Goal: Task Accomplishment & Management: Manage account settings

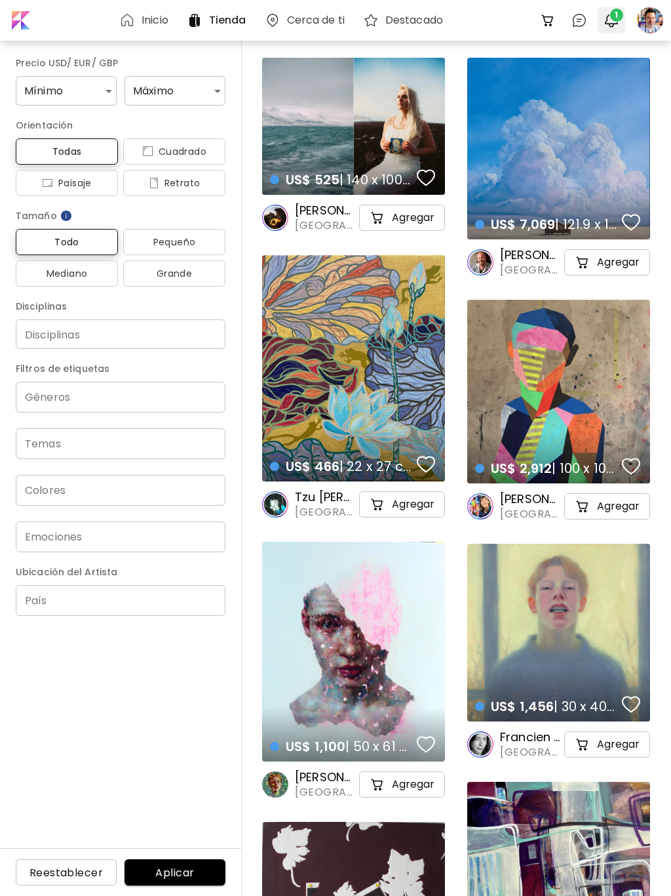
click at [617, 24] on img "button" at bounding box center [612, 20] width 16 height 16
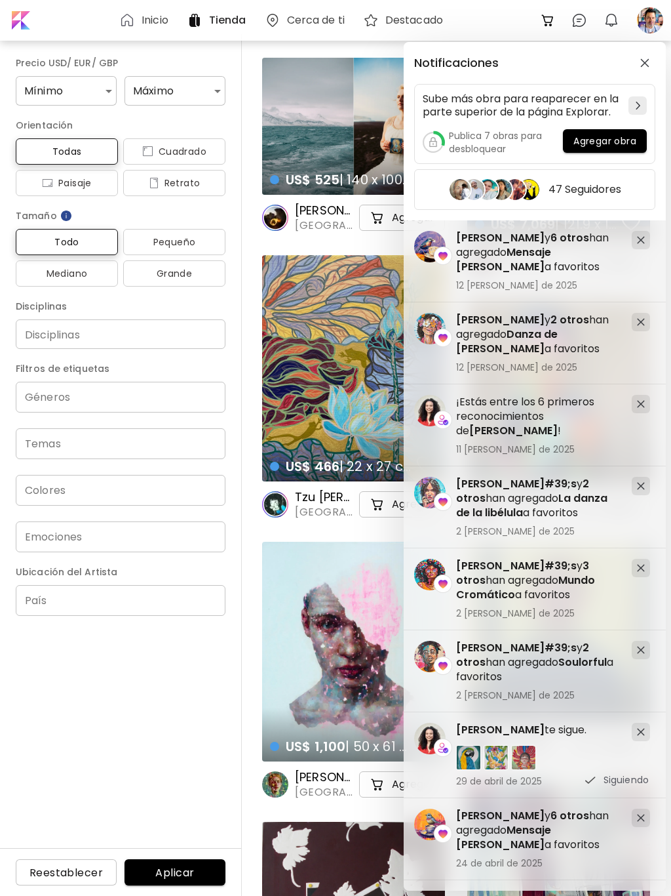
click at [127, 22] on div "Notificaciones Sube más obra para reaparecer en la parte superior de la página …" at bounding box center [335, 448] width 671 height 896
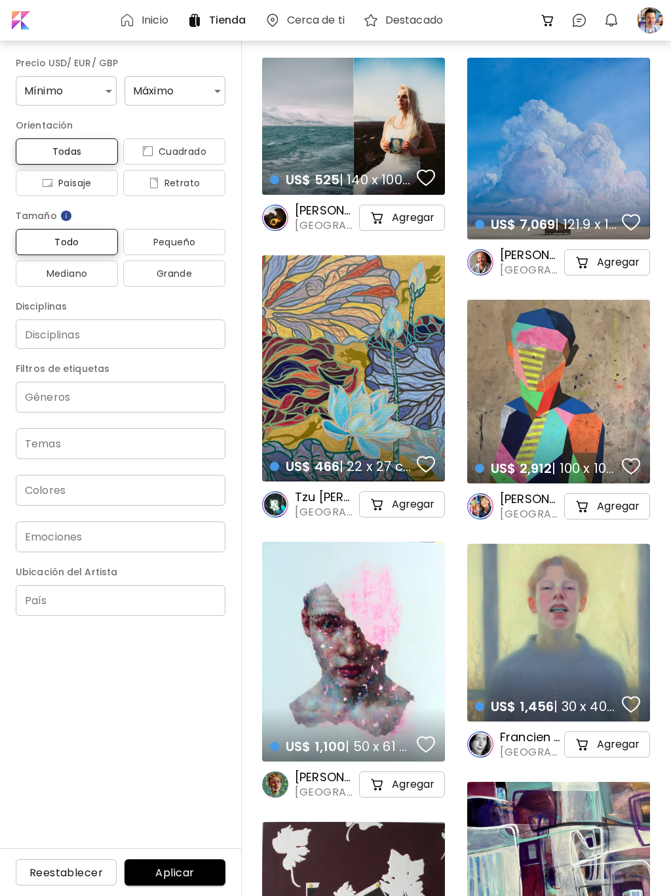
click at [150, 19] on h6 "Inicio" at bounding box center [155, 20] width 27 height 10
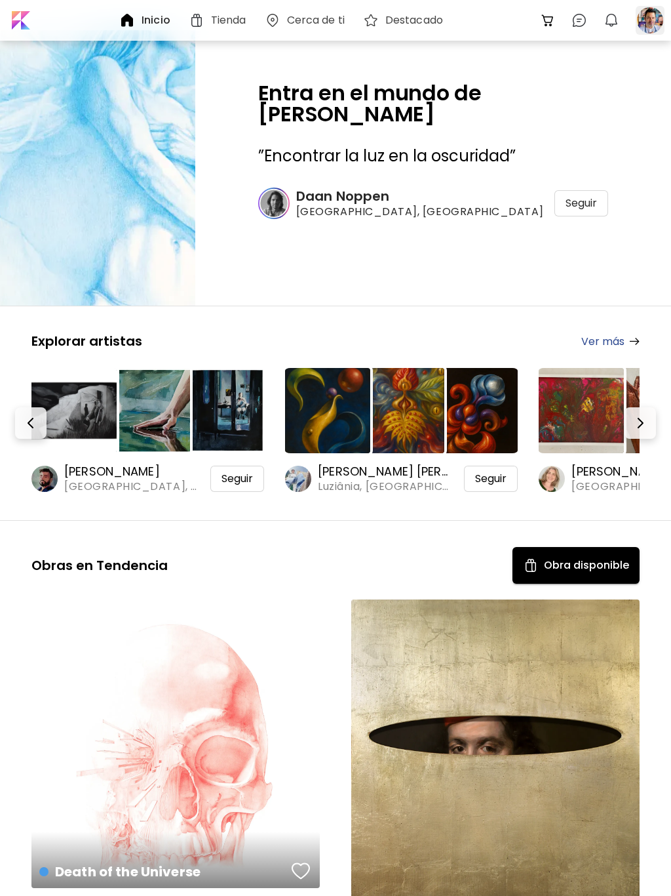
click at [650, 13] on div at bounding box center [650, 20] width 29 height 29
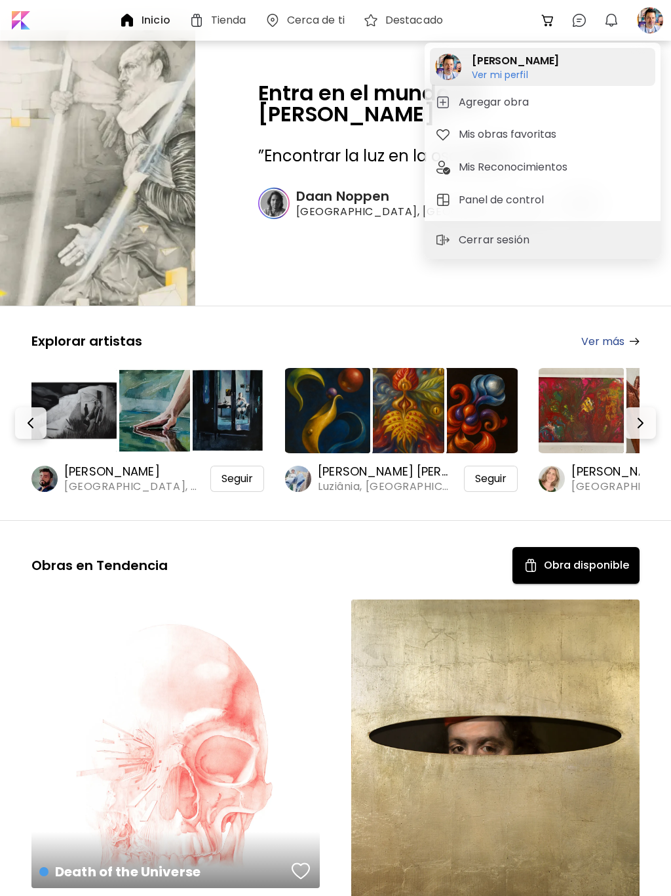
click at [515, 71] on h6 "Ver mi perfil" at bounding box center [515, 75] width 87 height 12
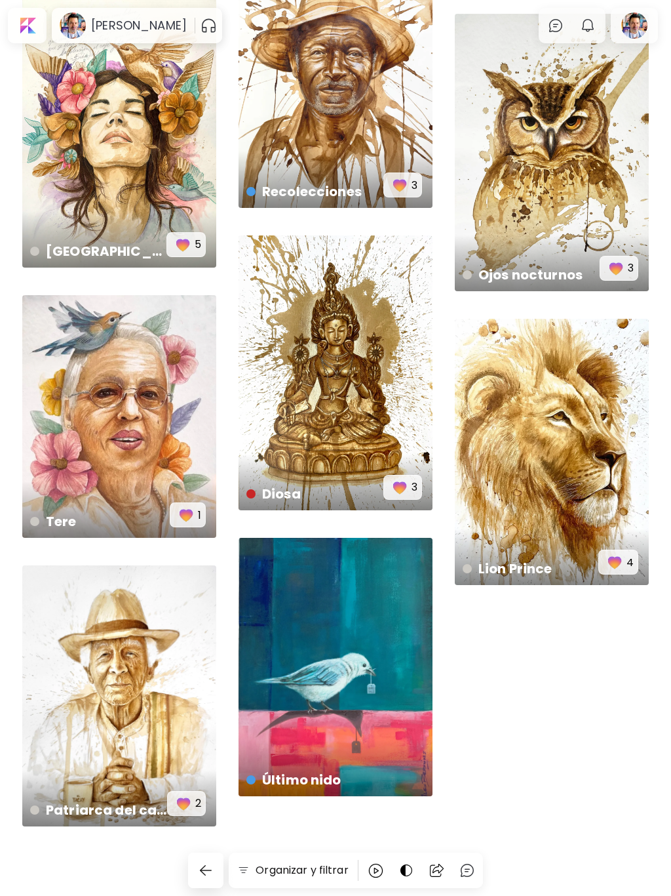
scroll to position [3236, 0]
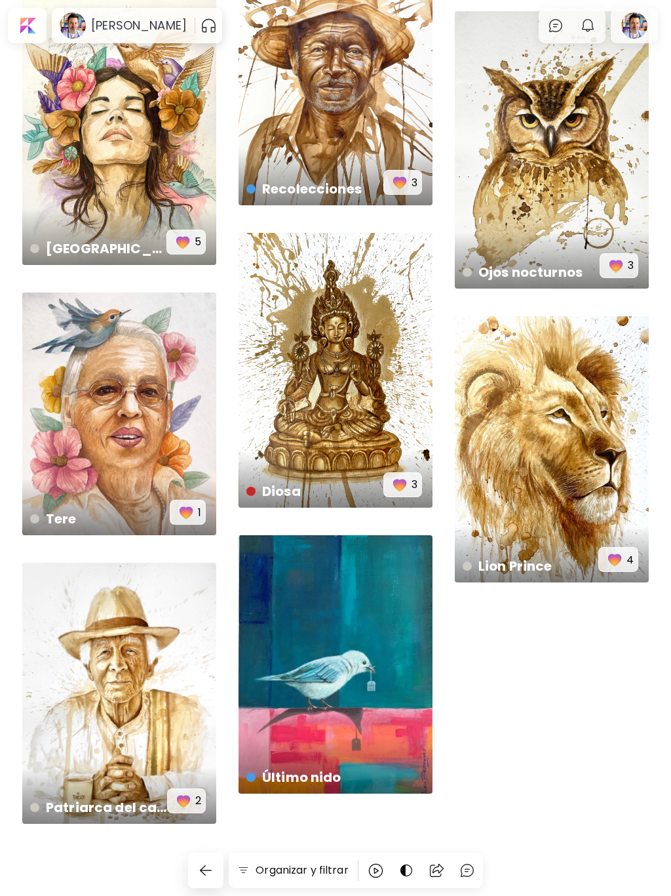
click at [288, 871] on h6 "Organizar y filtrar" at bounding box center [302, 870] width 92 height 16
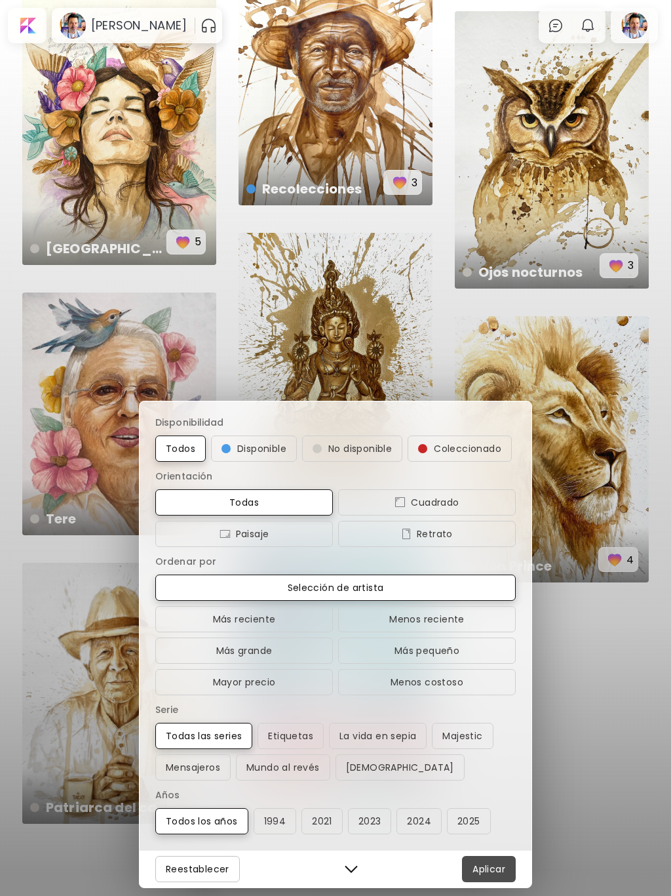
click at [491, 869] on span "Aplicar" at bounding box center [489, 869] width 33 height 16
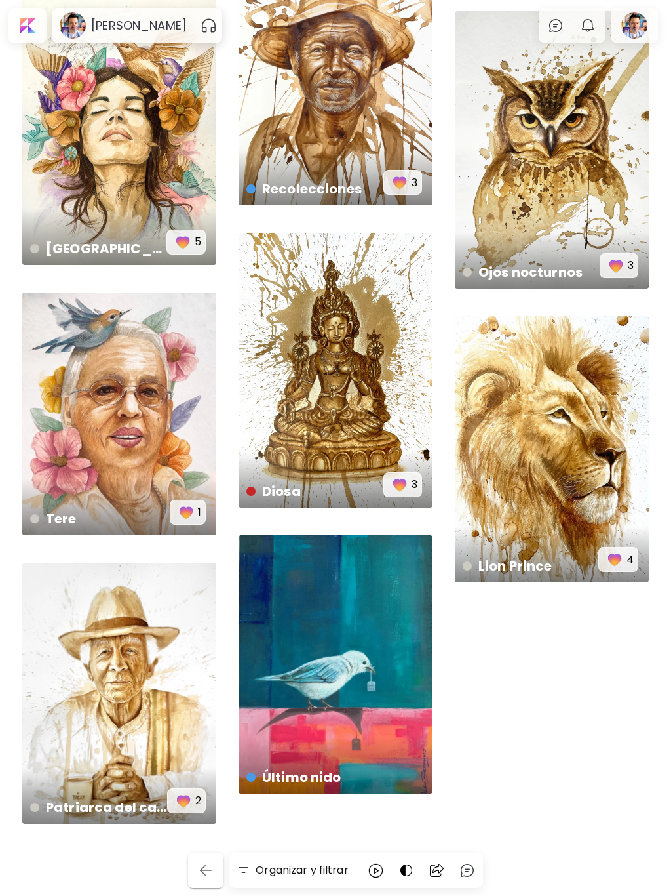
click at [202, 865] on img "button" at bounding box center [206, 870] width 16 height 16
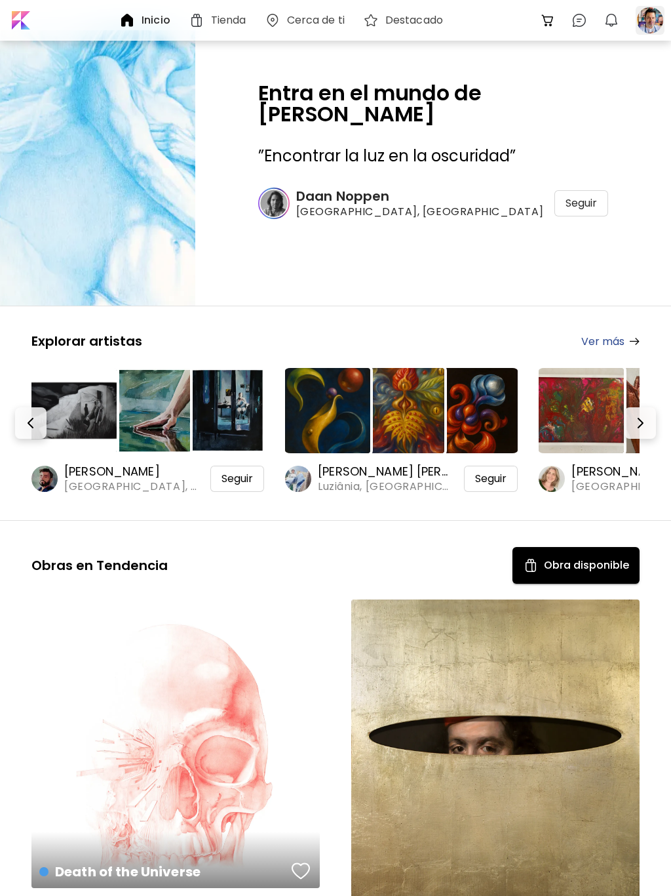
click at [645, 20] on div at bounding box center [650, 20] width 29 height 29
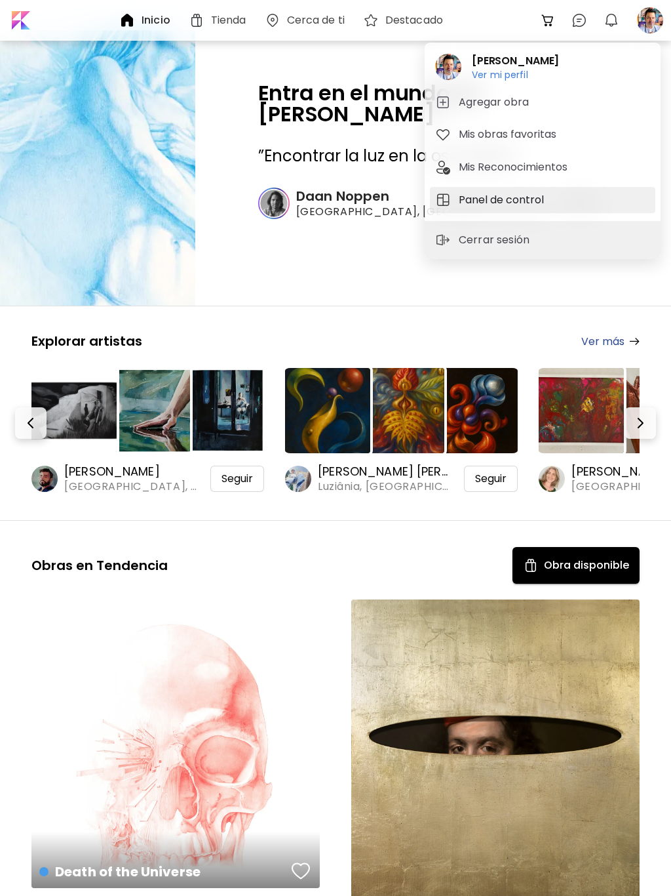
click at [482, 195] on h5 "Panel de control" at bounding box center [503, 200] width 89 height 16
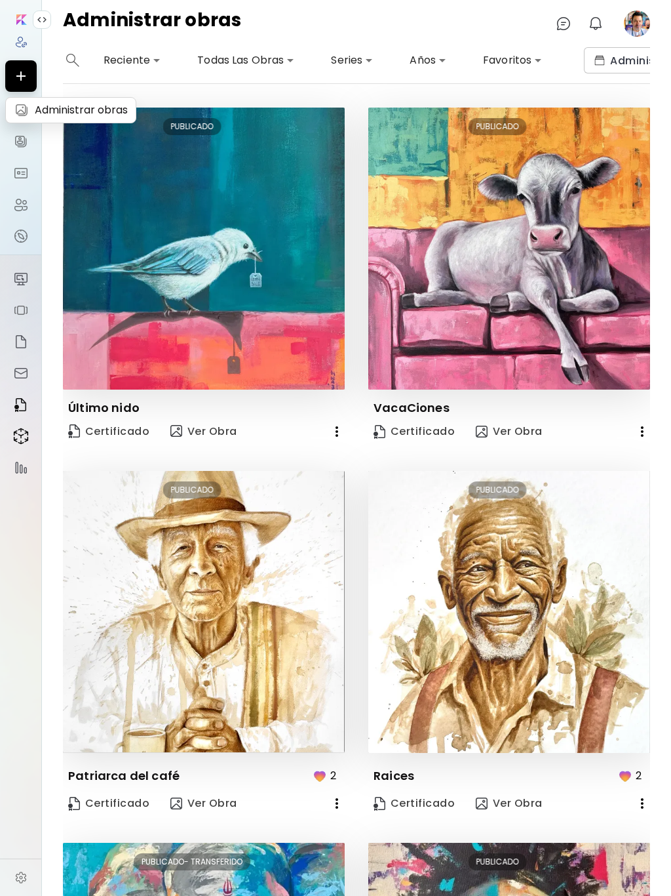
click at [18, 109] on img at bounding box center [21, 110] width 16 height 16
click at [22, 109] on img at bounding box center [21, 110] width 16 height 16
click at [20, 109] on img at bounding box center [21, 110] width 16 height 16
click at [23, 109] on img at bounding box center [21, 110] width 16 height 16
click at [19, 136] on img at bounding box center [21, 142] width 16 height 16
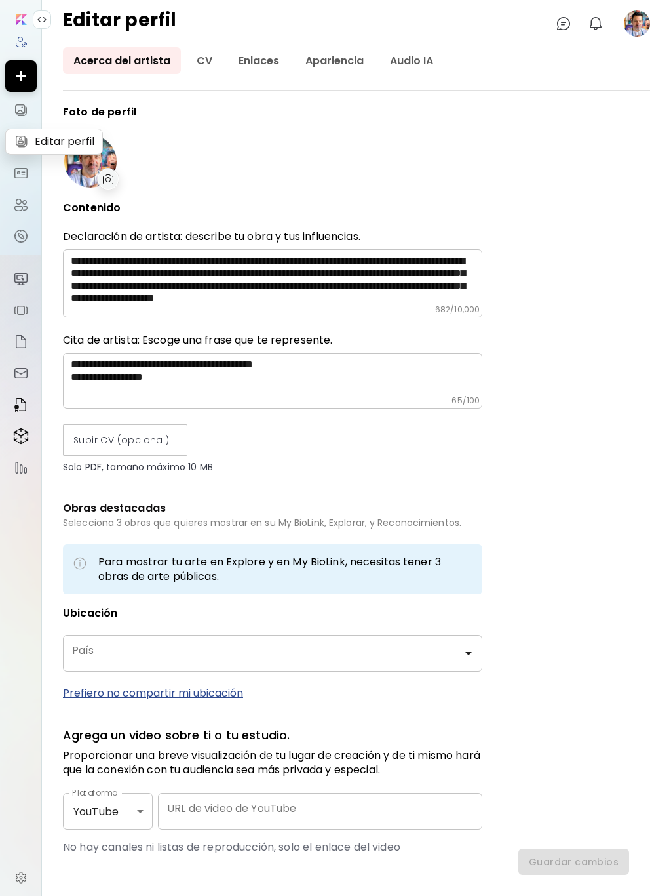
type input "********"
type input "**********"
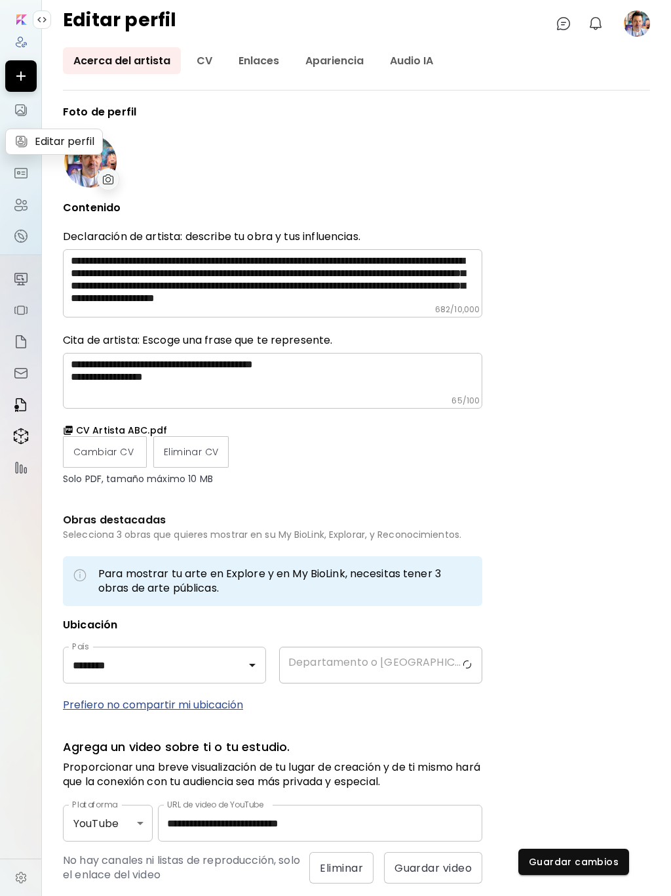
type input "*********"
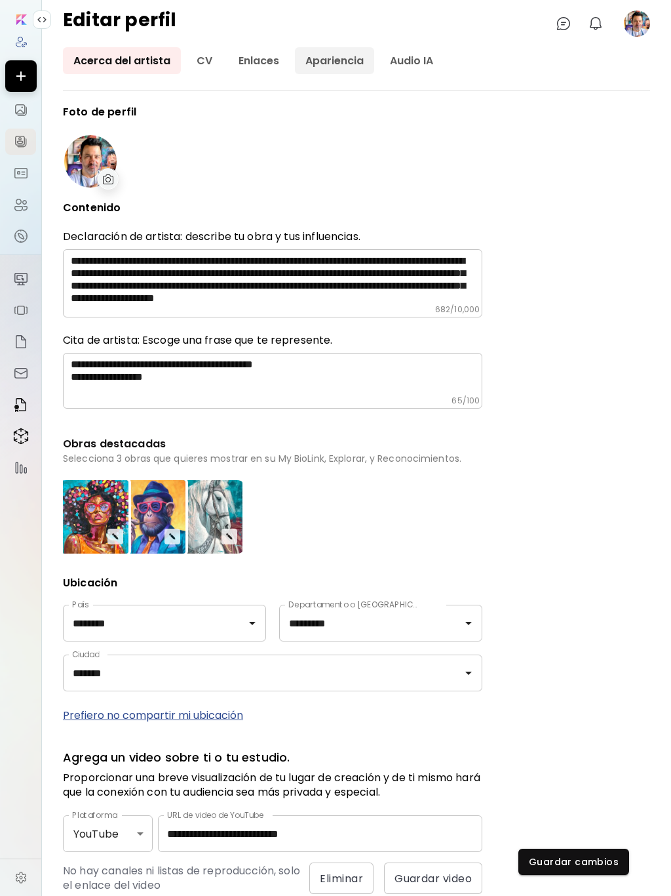
click at [340, 57] on link "Apariencia" at bounding box center [334, 60] width 79 height 27
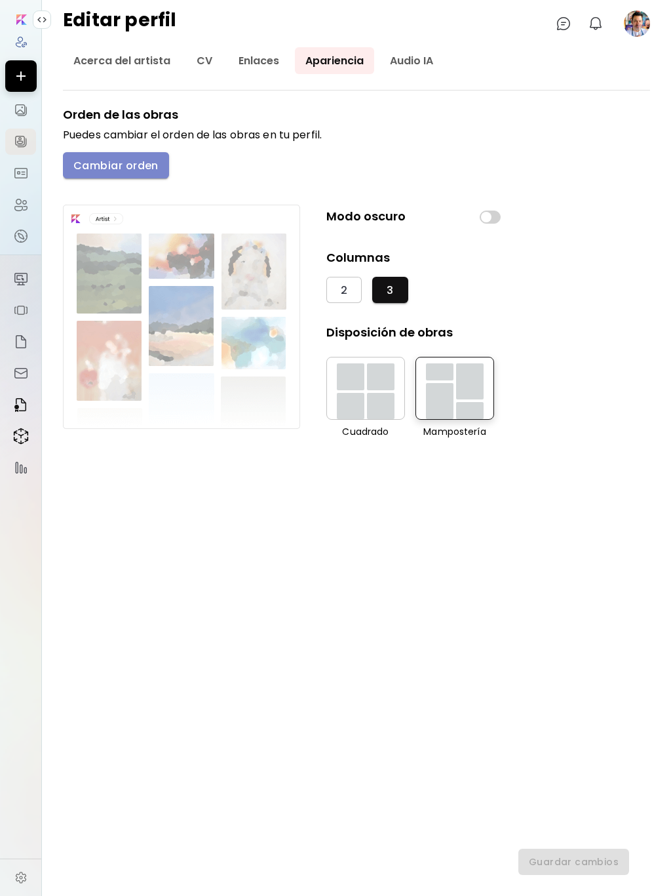
click at [127, 169] on span "Cambiar orden" at bounding box center [115, 166] width 85 height 14
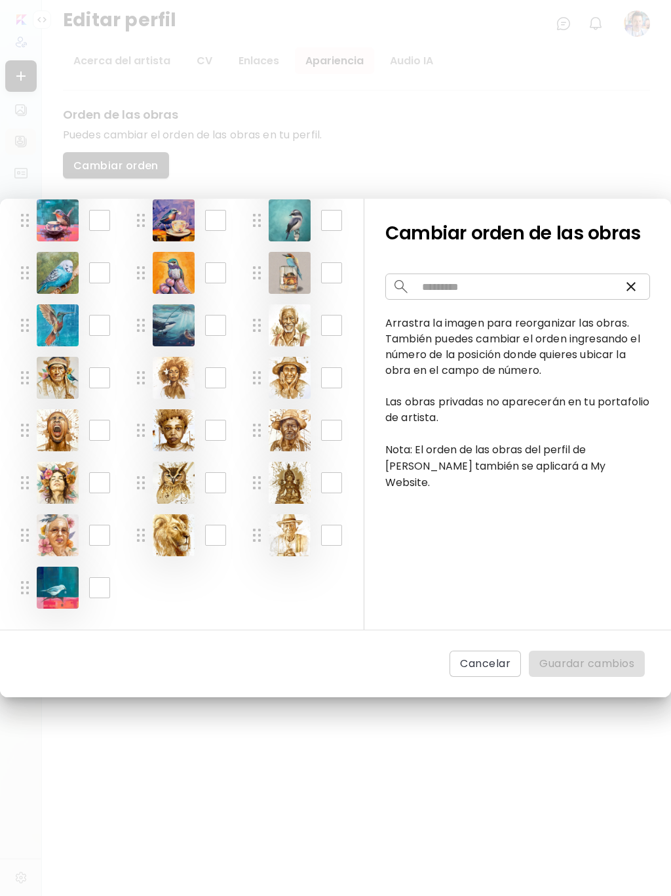
drag, startPoint x: 60, startPoint y: 587, endPoint x: 170, endPoint y: 433, distance: 189.4
click at [190, 382] on div "* ​ * ​ * ​ * ​ * ​ * ​ * ​ * ​ * ​ ** ​ ** ​ ** ​ ** ​ ** ​ ** ​ ** ​ ** ​ ** …" at bounding box center [182, 230] width 322 height 797
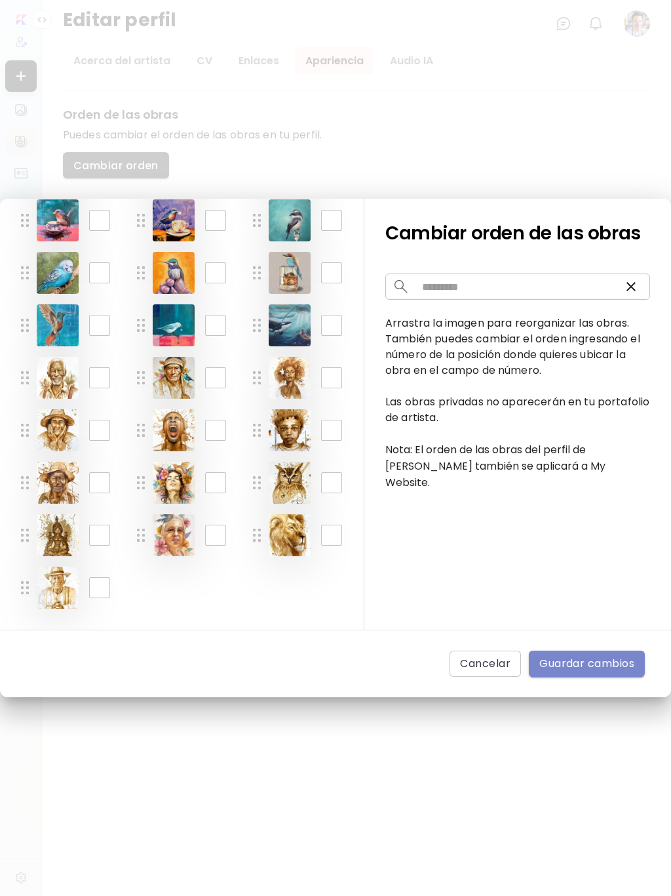
click at [592, 664] on span "Guardar cambios" at bounding box center [587, 664] width 95 height 16
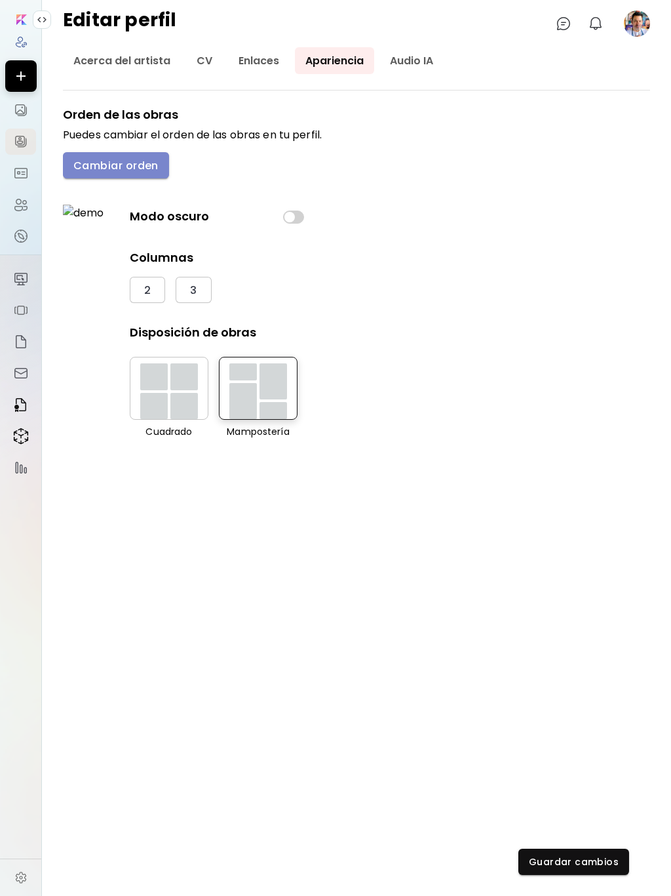
click at [93, 162] on span "Cambiar orden" at bounding box center [115, 166] width 85 height 14
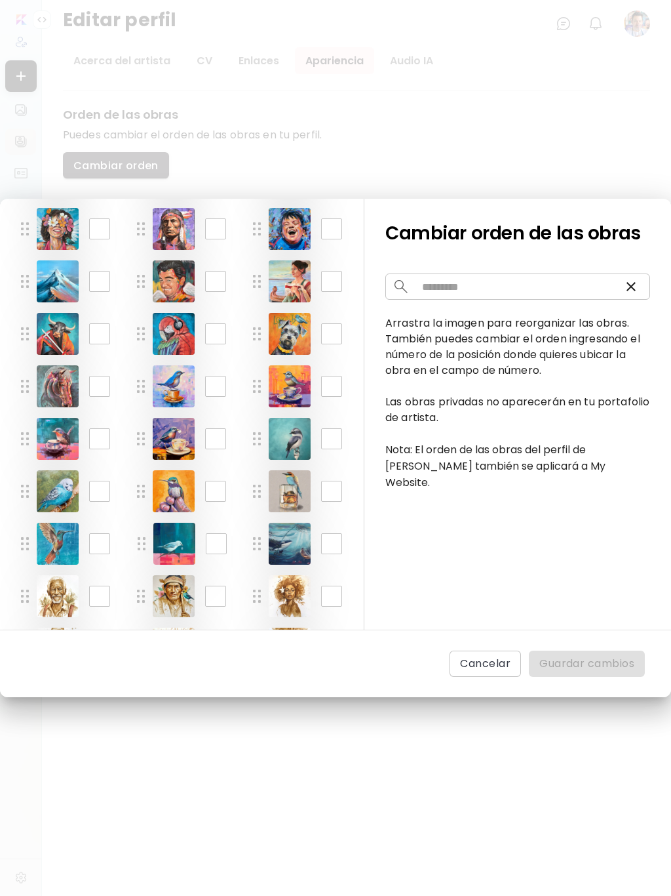
scroll to position [273, 0]
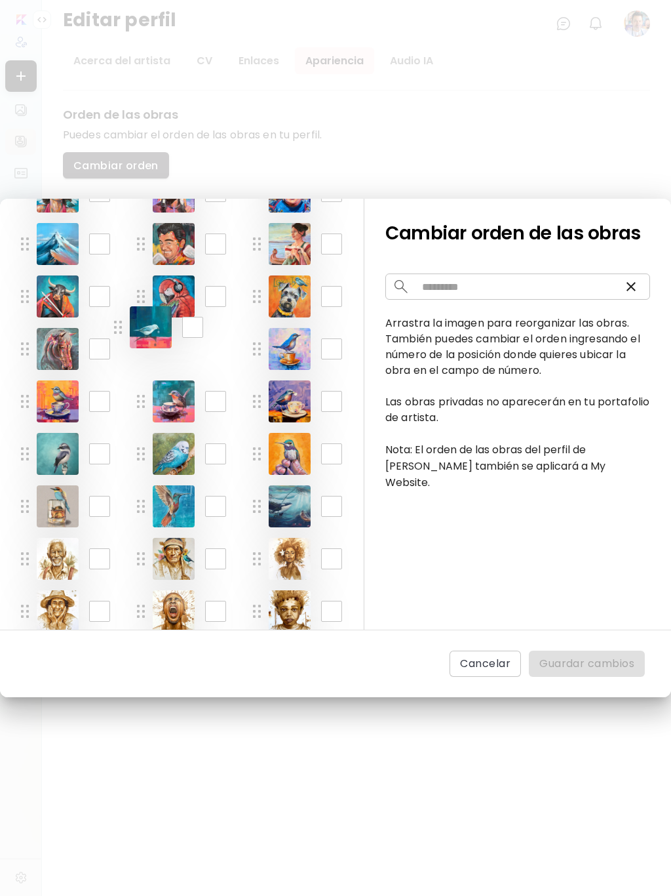
drag, startPoint x: 138, startPoint y: 547, endPoint x: 115, endPoint y: 368, distance: 180.5
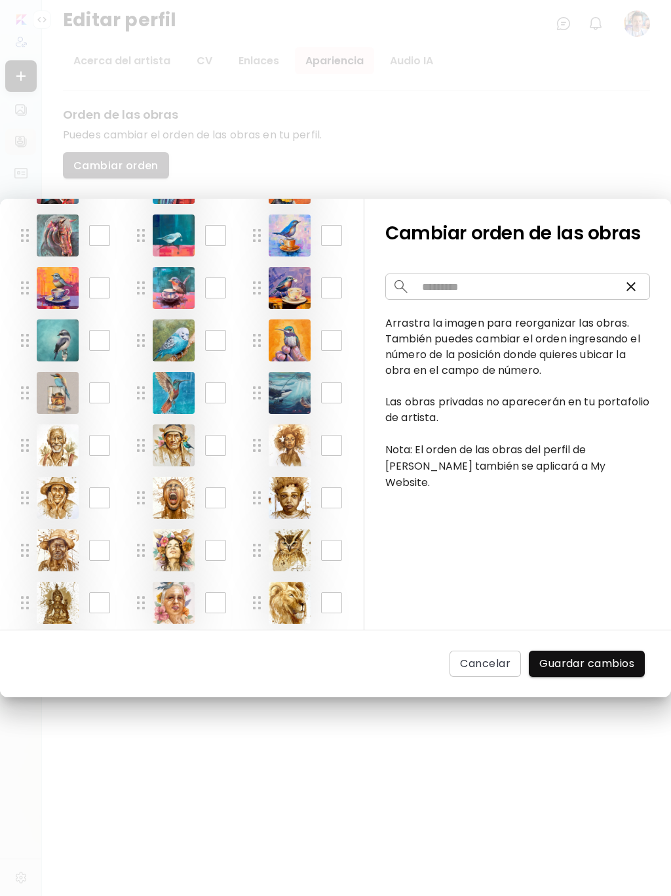
scroll to position [389, 0]
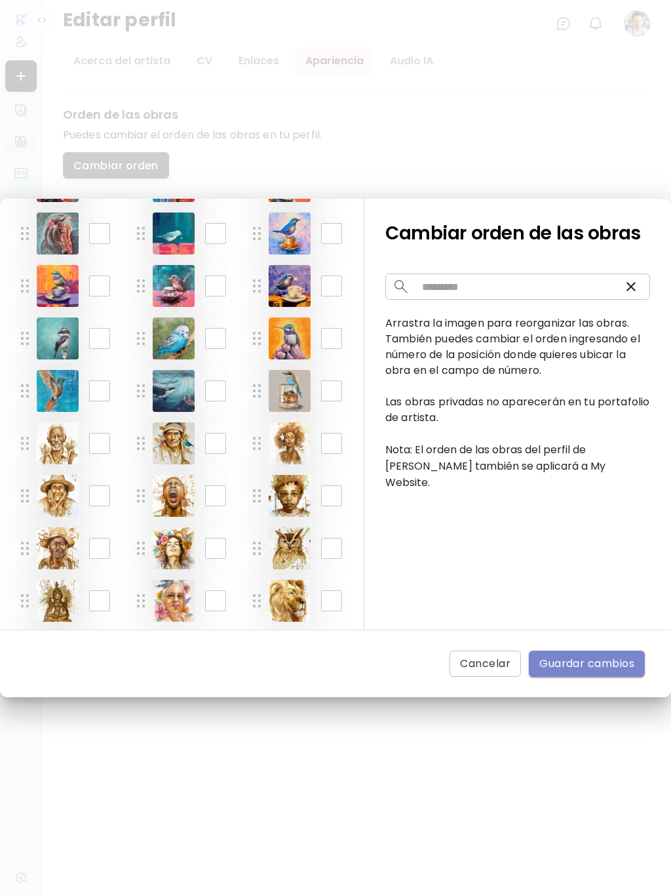
click at [582, 658] on span "Guardar cambios" at bounding box center [587, 664] width 95 height 16
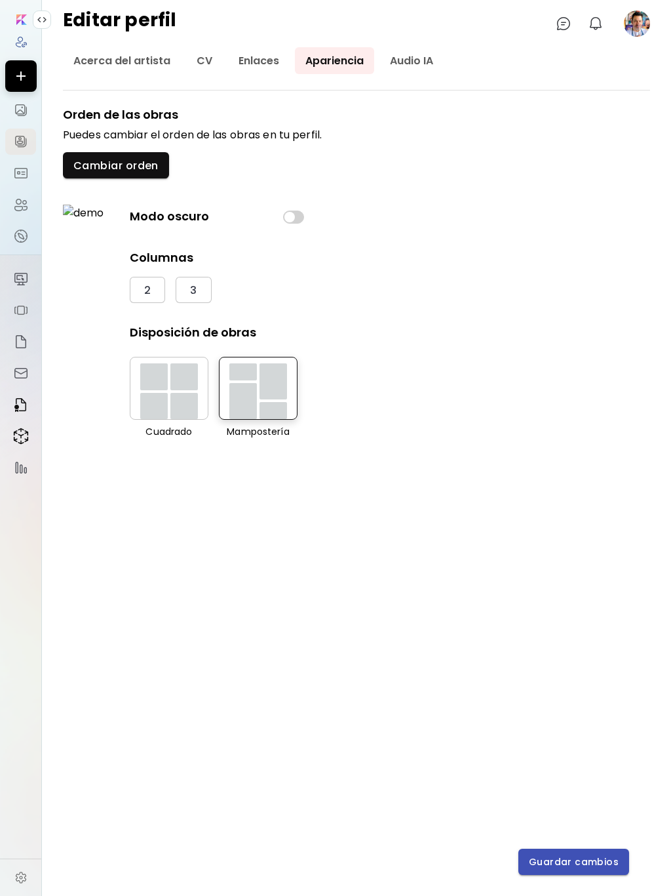
click at [570, 864] on span "Guardar cambios" at bounding box center [574, 862] width 90 height 14
click at [635, 25] on image at bounding box center [637, 23] width 26 height 26
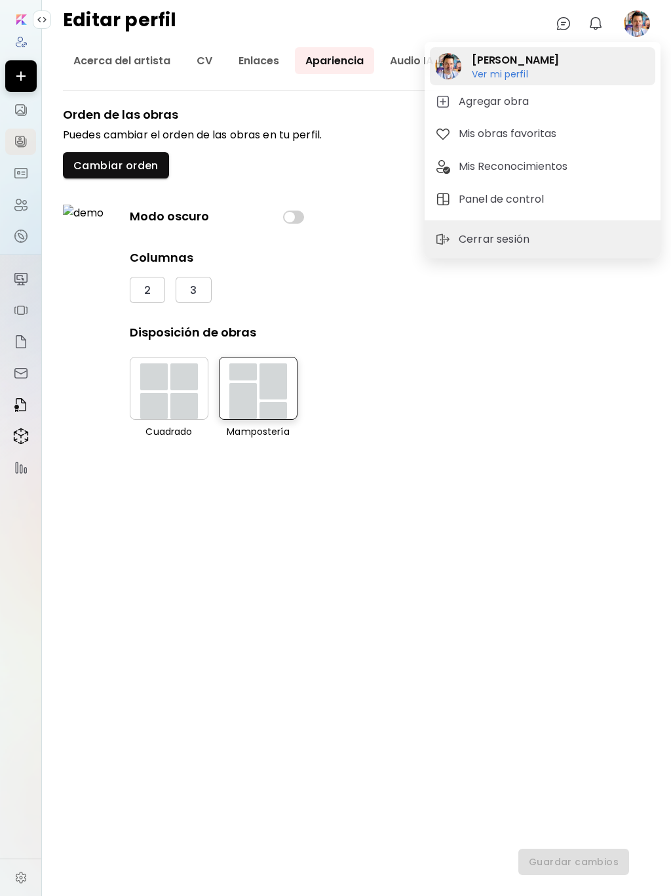
click at [554, 66] on div "[PERSON_NAME] Ver mi perfil Ver mi perfil" at bounding box center [543, 66] width 226 height 38
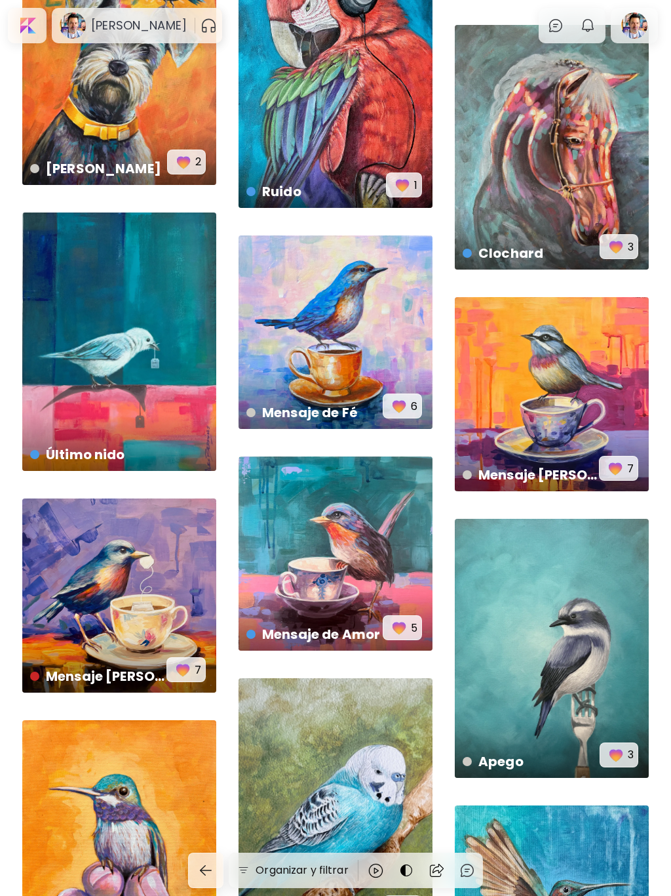
scroll to position [1530, 0]
